Goal: Obtain resource: Obtain resource

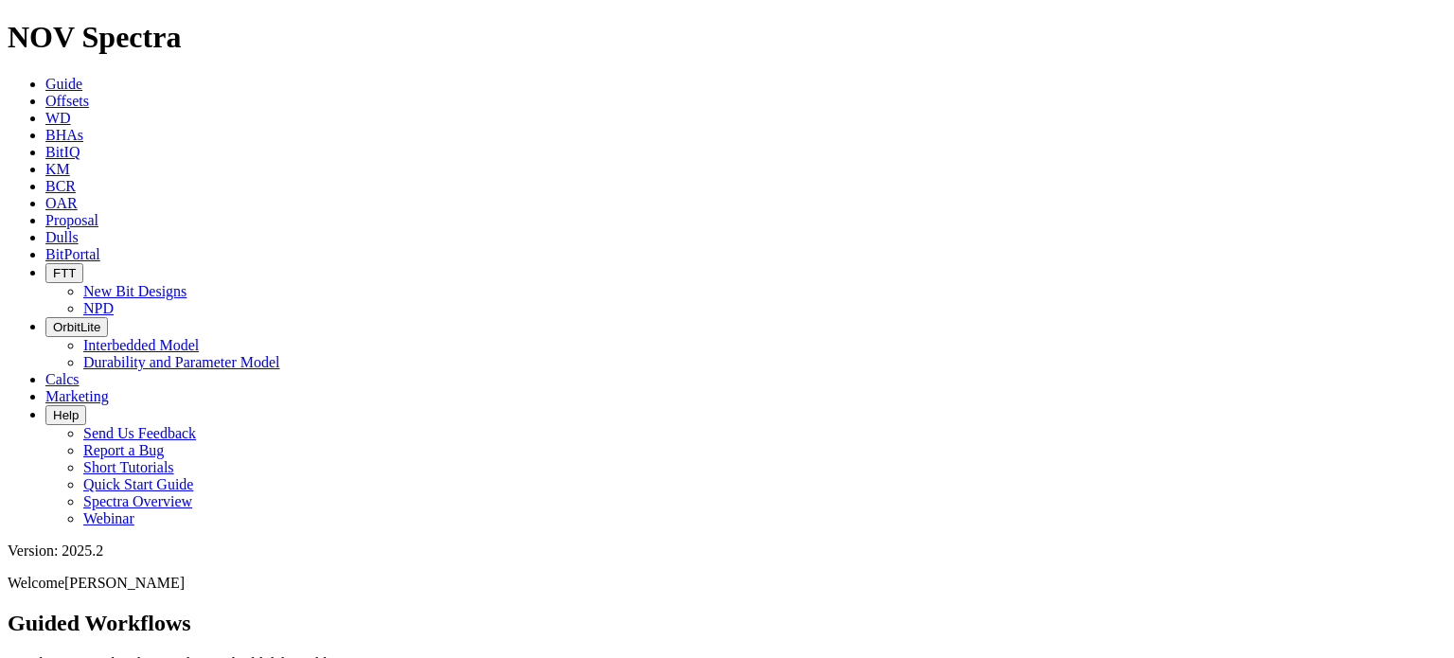
scroll to position [49, 0]
click at [89, 93] on span "Offsets" at bounding box center [67, 101] width 44 height 16
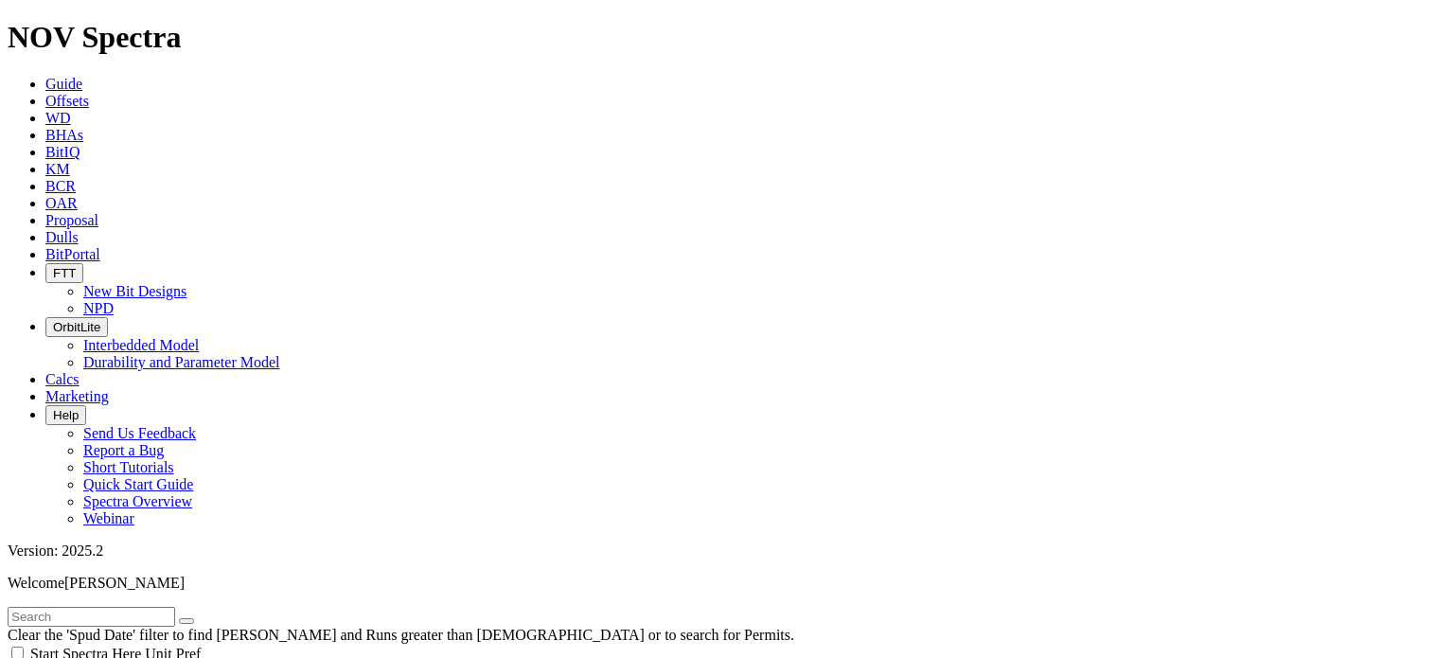
scroll to position [284, 0]
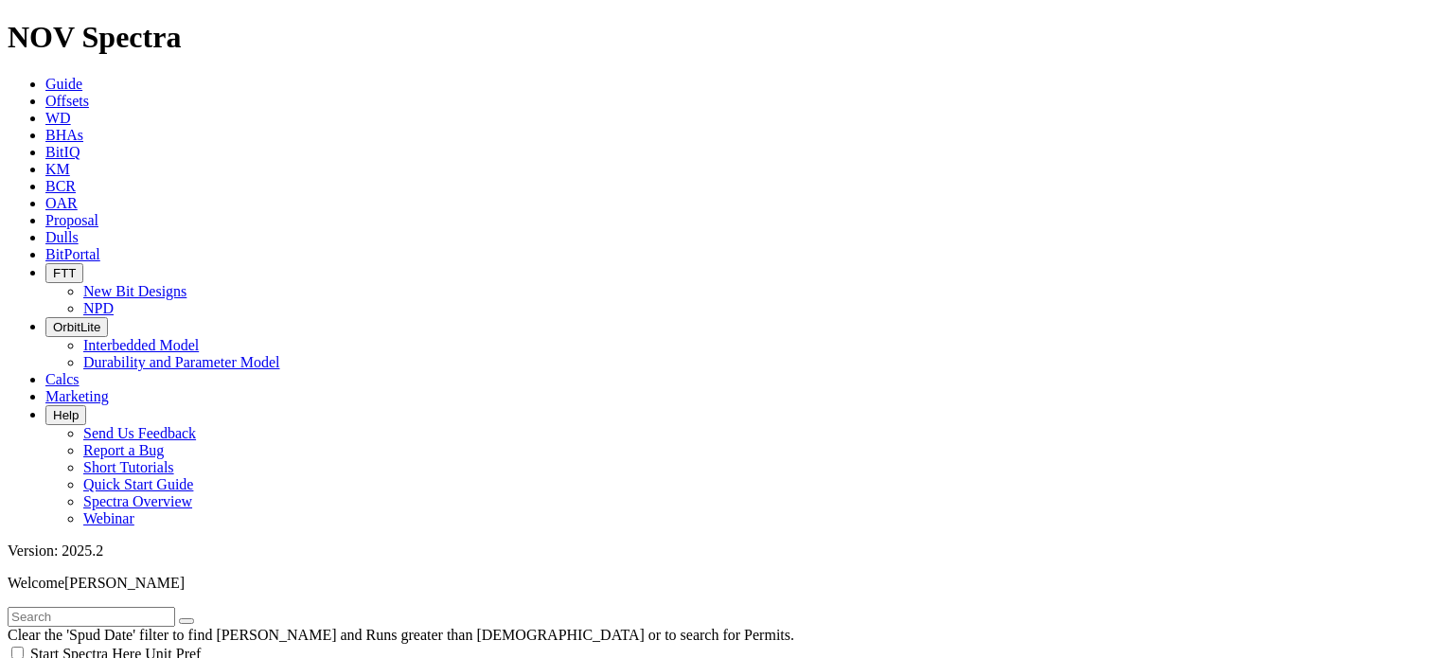
type input "[DATE]"
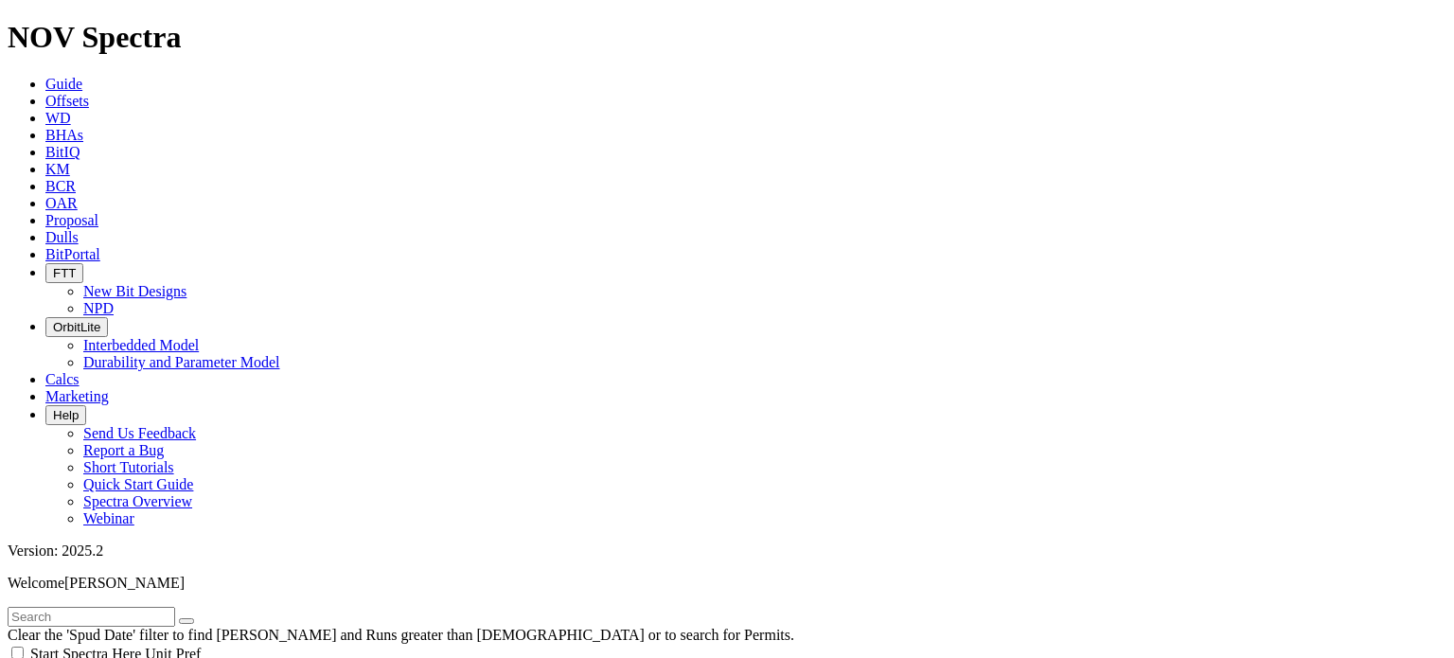
select select "6"
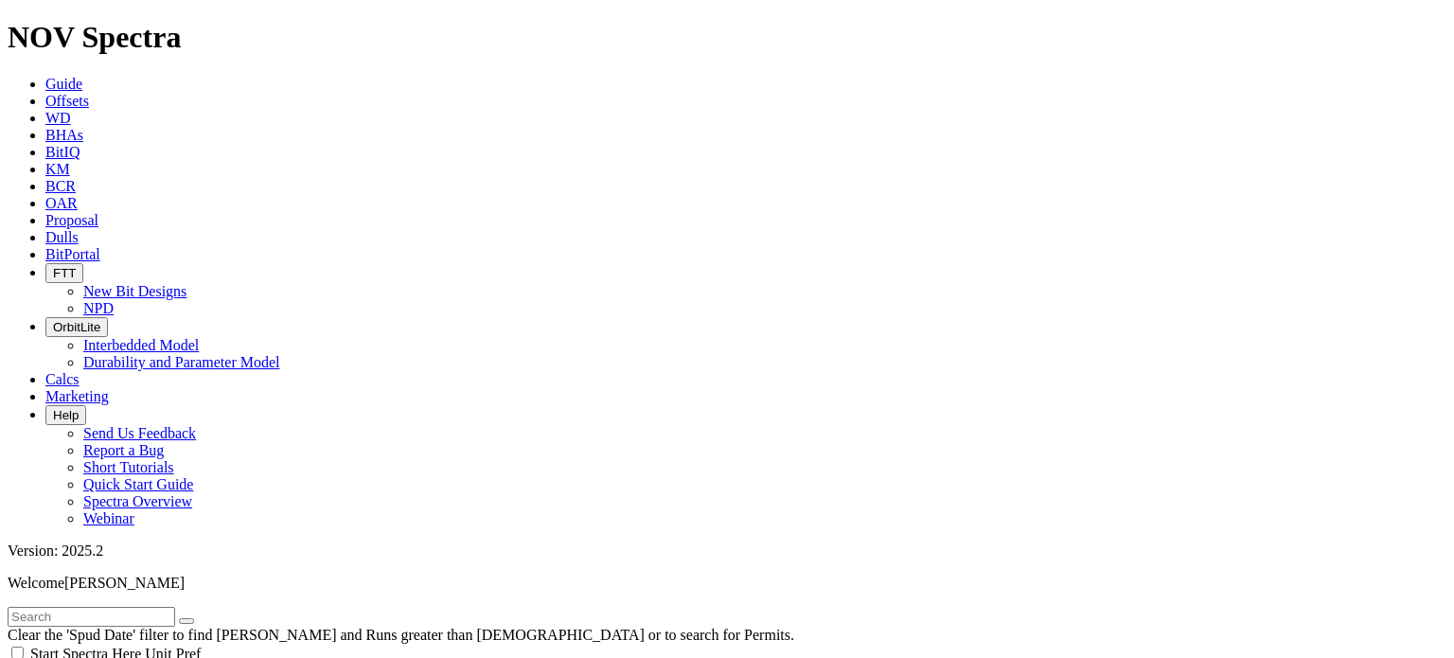
checkbox input "false"
select select "? number:6 ?"
